Goal: Transaction & Acquisition: Book appointment/travel/reservation

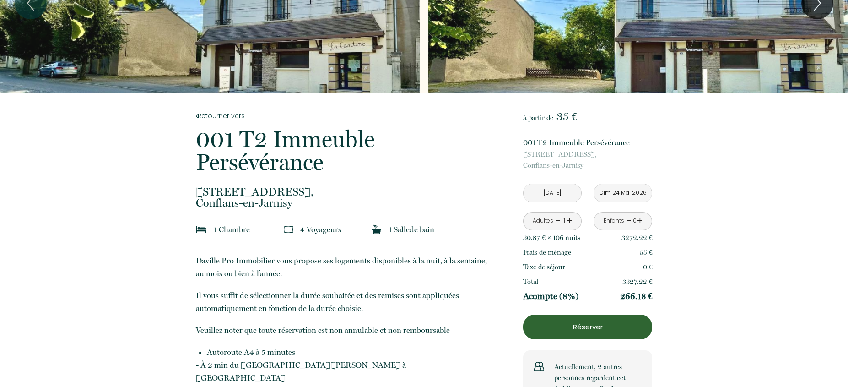
scroll to position [82, 0]
